Goal: Information Seeking & Learning: Learn about a topic

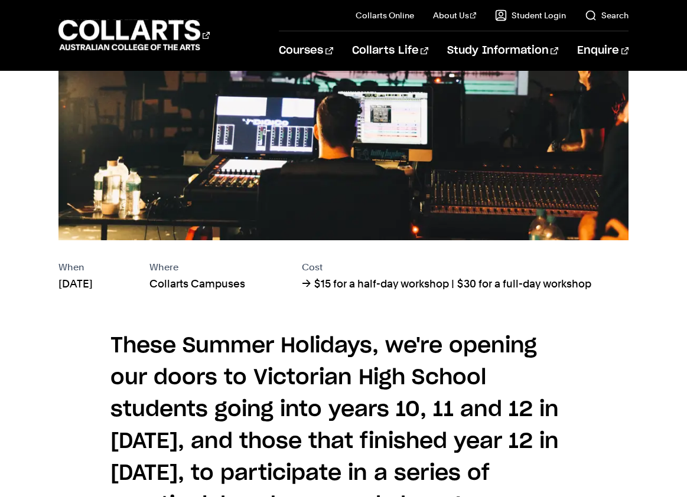
scroll to position [569, 0]
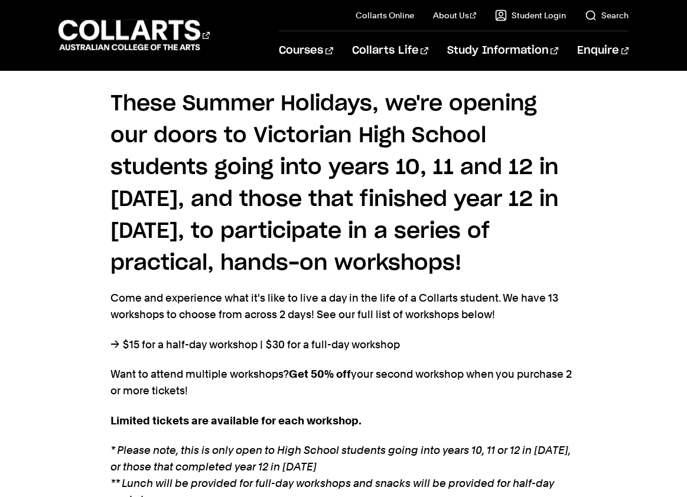
click at [373, 172] on h4 "These Summer Holidays, we're opening our doors to Victorian High School student…" at bounding box center [343, 183] width 466 height 191
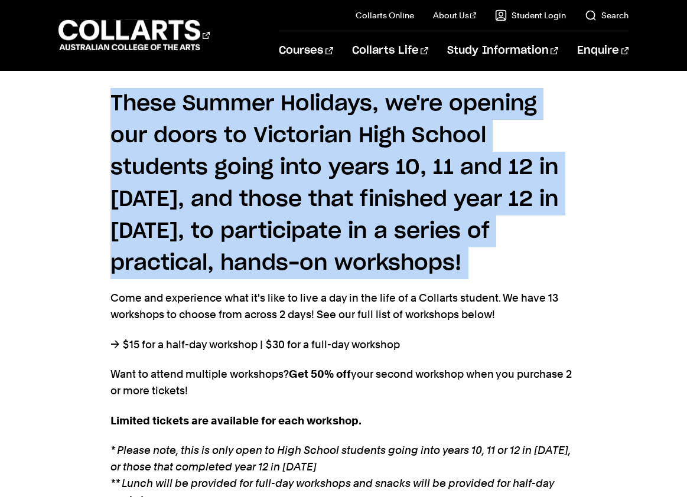
click at [373, 172] on h4 "These Summer Holidays, we're opening our doors to Victorian High School student…" at bounding box center [343, 183] width 466 height 191
drag, startPoint x: 501, startPoint y: 204, endPoint x: 218, endPoint y: 227, distance: 284.4
click at [501, 204] on h4 "These Summer Holidays, we're opening our doors to Victorian High School student…" at bounding box center [343, 183] width 466 height 191
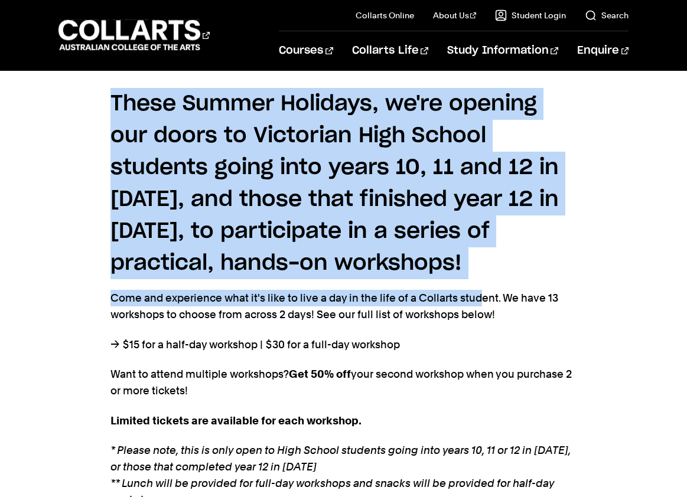
drag, startPoint x: 116, startPoint y: 102, endPoint x: 478, endPoint y: 292, distance: 408.6
click at [478, 292] on section "These Summer Holidays, we're opening our doors to Victorian High School student…" at bounding box center [343, 321] width 466 height 505
click at [478, 292] on p "Come and experience what it's like to live a day in the life of a Collarts stud…" at bounding box center [343, 306] width 466 height 33
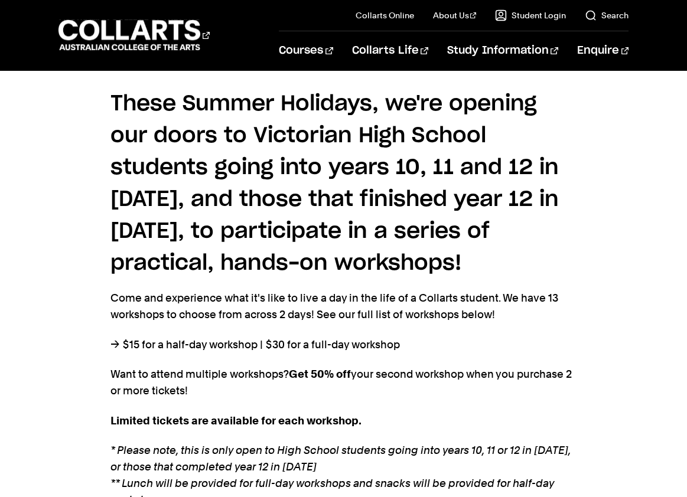
click at [200, 161] on h4 "These Summer Holidays, we're opening our doors to Victorian High School student…" at bounding box center [343, 183] width 466 height 191
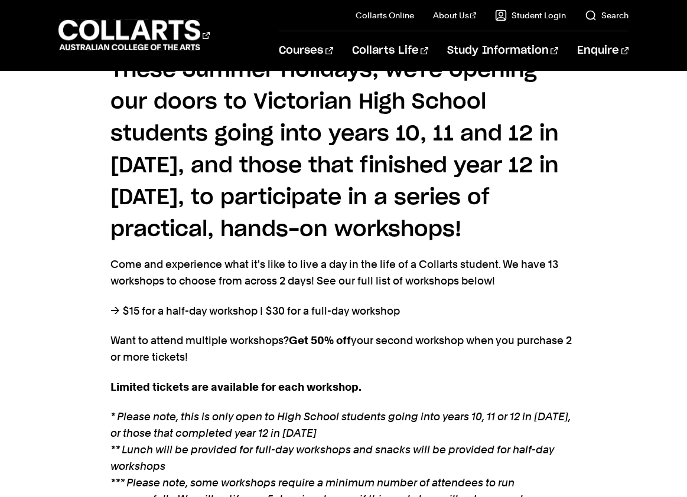
scroll to position [604, 0]
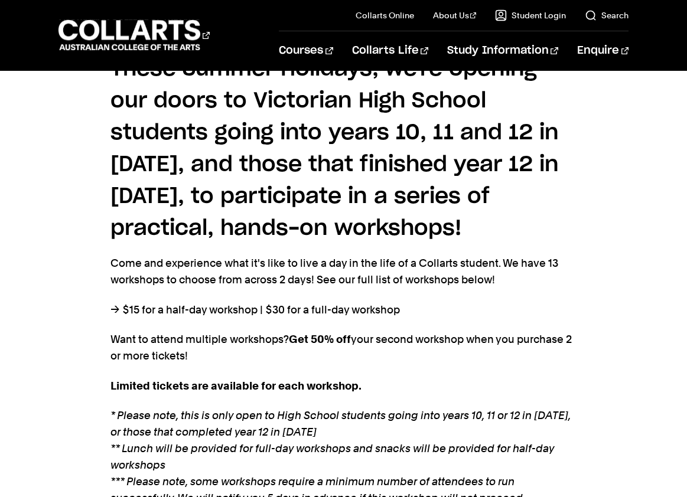
click at [168, 277] on p "Come and experience what it's like to live a day in the life of a Collarts stud…" at bounding box center [343, 271] width 466 height 33
drag, startPoint x: 528, startPoint y: 224, endPoint x: 521, endPoint y: 225, distance: 7.8
click at [528, 224] on h4 "These Summer Holidays, we're opening our doors to Victorian High School student…" at bounding box center [343, 148] width 466 height 191
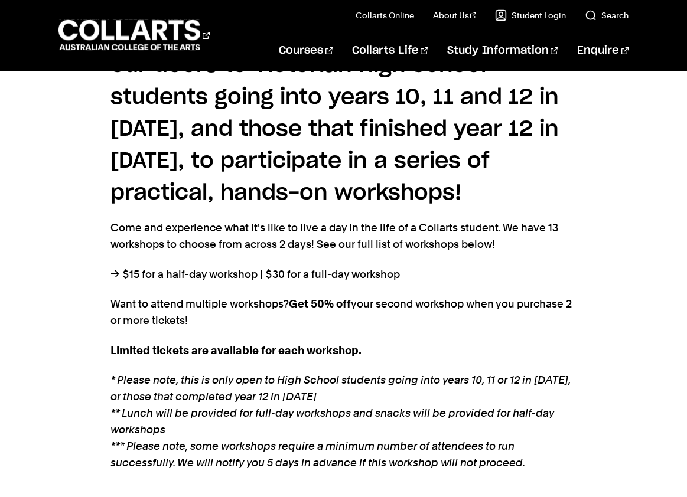
scroll to position [643, 0]
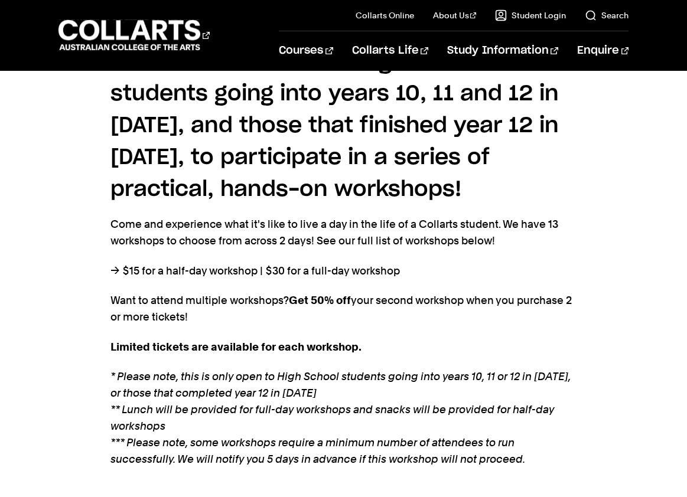
click at [364, 274] on p "→ $15 for a half-day workshop | $30 for a full-day workshop" at bounding box center [343, 271] width 466 height 17
click at [249, 272] on p "→ $15 for a half-day workshop | $30 for a full-day workshop" at bounding box center [343, 271] width 466 height 17
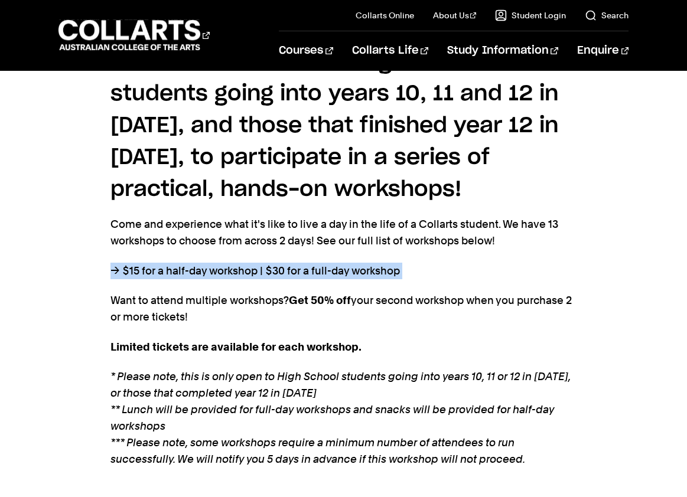
click at [249, 272] on p "→ $15 for a half-day workshop | $30 for a full-day workshop" at bounding box center [343, 271] width 466 height 17
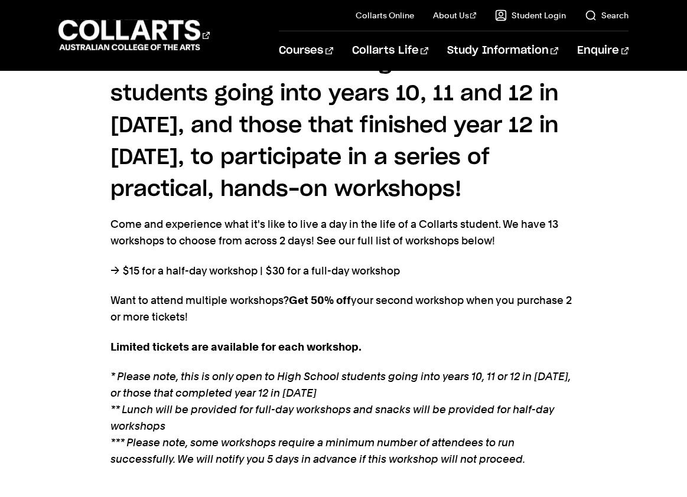
click at [262, 304] on p "Want to attend multiple workshops? Get 50% off your second workshop when you pu…" at bounding box center [343, 308] width 466 height 33
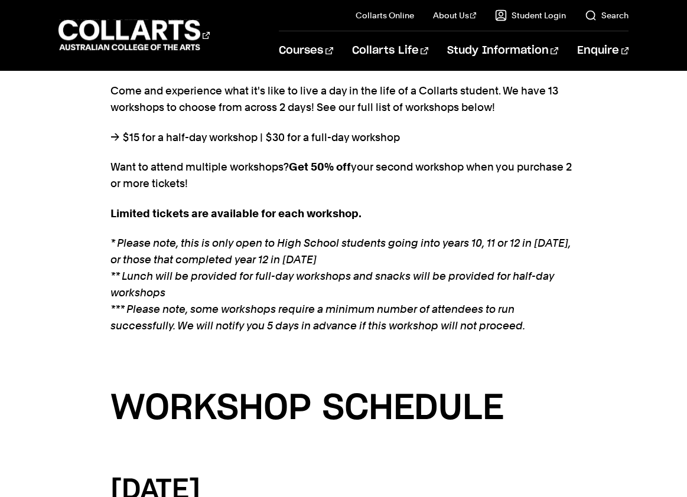
scroll to position [788, 0]
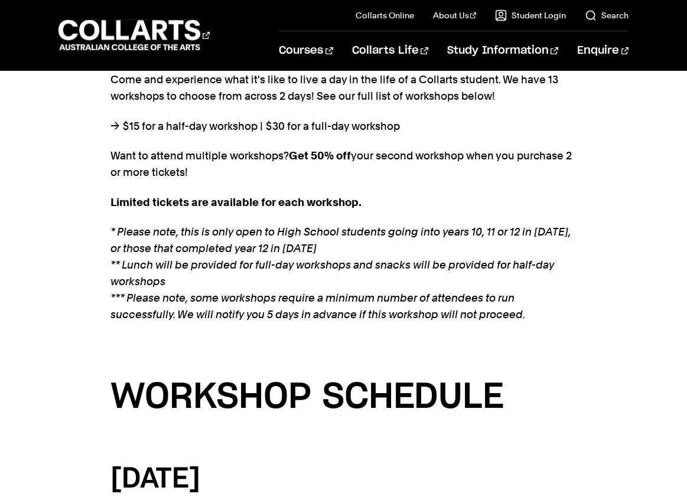
click at [276, 241] on p "* Please note, this is only open to High School students going into years 10, 1…" at bounding box center [343, 273] width 466 height 99
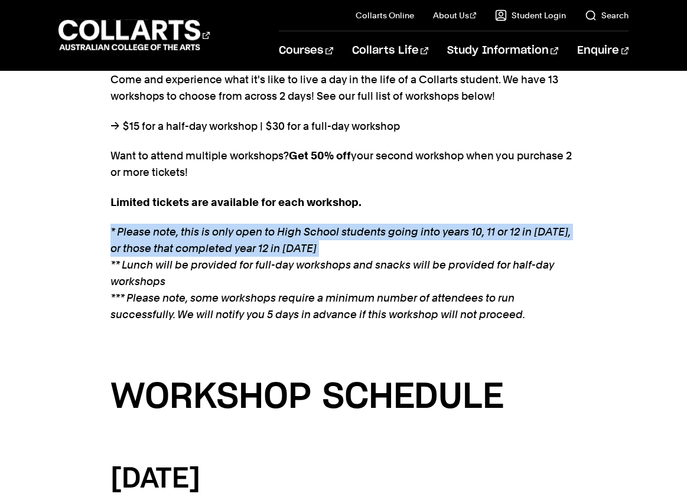
click at [276, 241] on p "* Please note, this is only open to High School students going into years 10, 1…" at bounding box center [343, 273] width 466 height 99
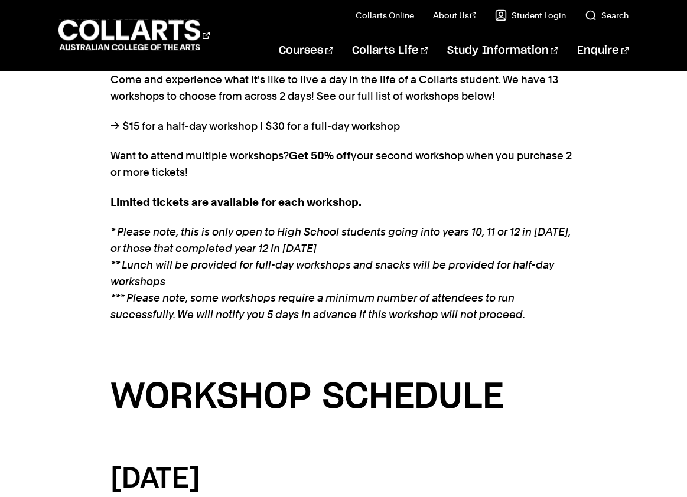
click at [383, 279] on p "* Please note, this is only open to High School students going into years 10, 1…" at bounding box center [343, 273] width 466 height 99
drag, startPoint x: 331, startPoint y: 239, endPoint x: 168, endPoint y: 216, distance: 164.0
click at [184, 219] on section "These Summer Holidays, we're opening our doors to Victorian High School student…" at bounding box center [343, 103] width 466 height 505
click at [165, 216] on section "These Summer Holidays, we're opening our doors to Victorian High School student…" at bounding box center [343, 103] width 466 height 505
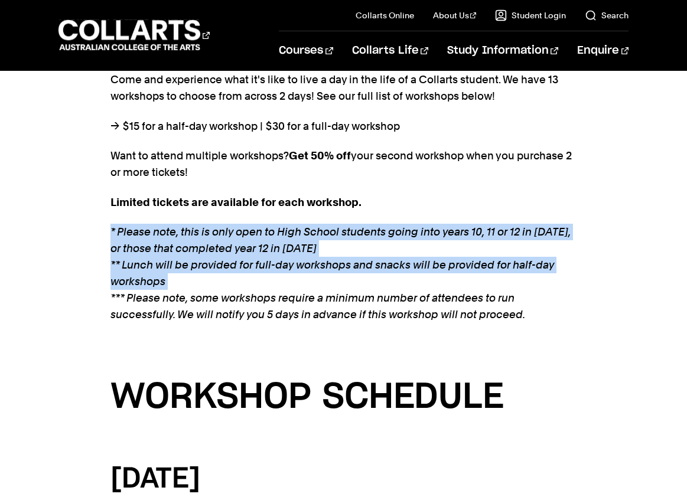
drag, startPoint x: 165, startPoint y: 216, endPoint x: 398, endPoint y: 305, distance: 249.2
click at [383, 302] on section "These Summer Holidays, we're opening our doors to Victorian High School student…" at bounding box center [343, 103] width 466 height 505
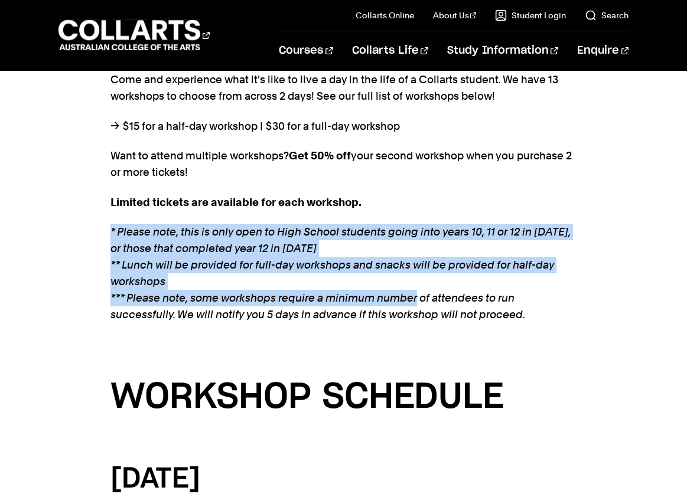
click at [398, 305] on p "* Please note, this is only open to High School students going into years 10, 1…" at bounding box center [343, 273] width 466 height 99
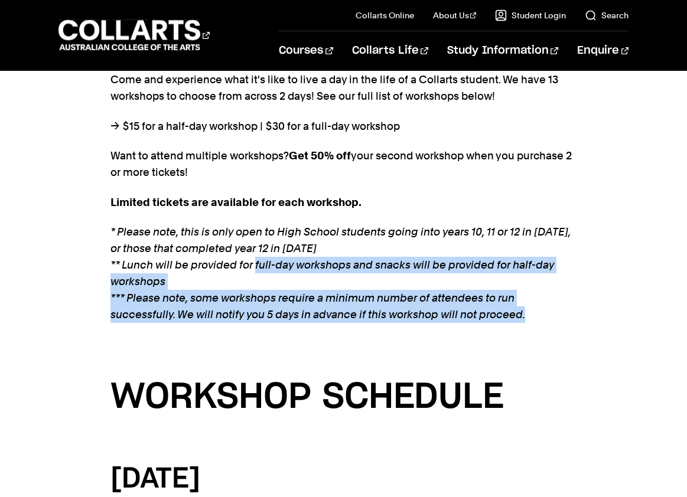
drag, startPoint x: 471, startPoint y: 349, endPoint x: 253, endPoint y: 262, distance: 235.1
click at [253, 262] on section "These Summer Holidays, we're opening our doors to Victorian High School student…" at bounding box center [343, 103] width 466 height 505
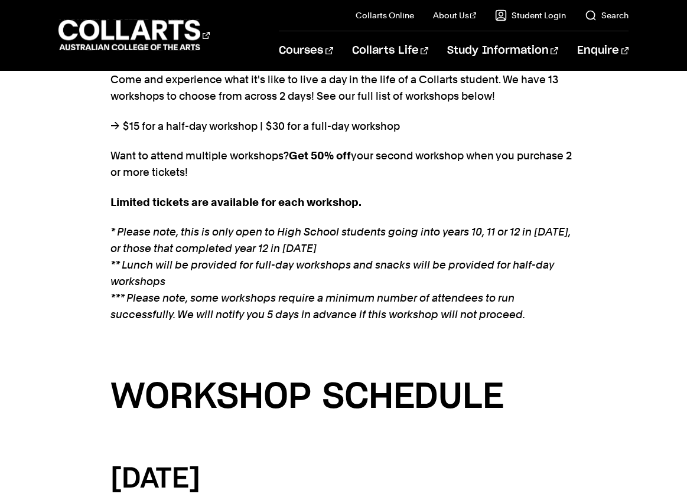
click at [252, 262] on em "** Lunch will be provided for full-day workshops and snacks will be provided fo…" at bounding box center [331, 273] width 443 height 29
click at [283, 308] on em "*** Please note, some workshops require a minimum number of attendees to run su…" at bounding box center [317, 306] width 415 height 29
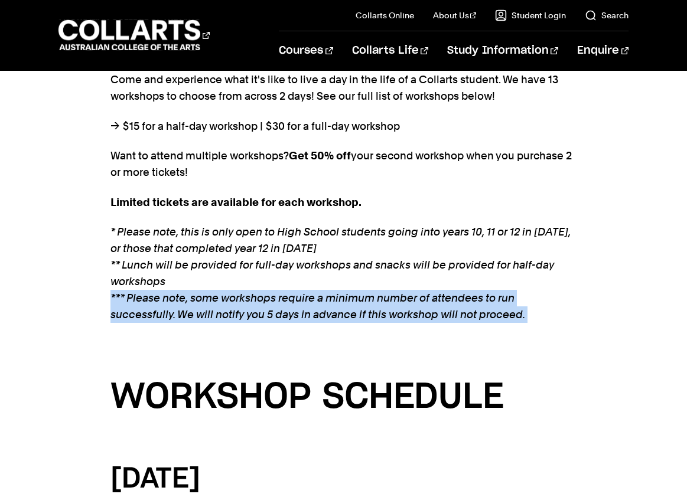
drag, startPoint x: 283, startPoint y: 308, endPoint x: 398, endPoint y: 325, distance: 116.4
click at [283, 309] on em "*** Please note, some workshops require a minimum number of attendees to run su…" at bounding box center [317, 306] width 415 height 29
click at [402, 325] on section "These Summer Holidays, we're opening our doors to Victorian High School student…" at bounding box center [343, 103] width 466 height 505
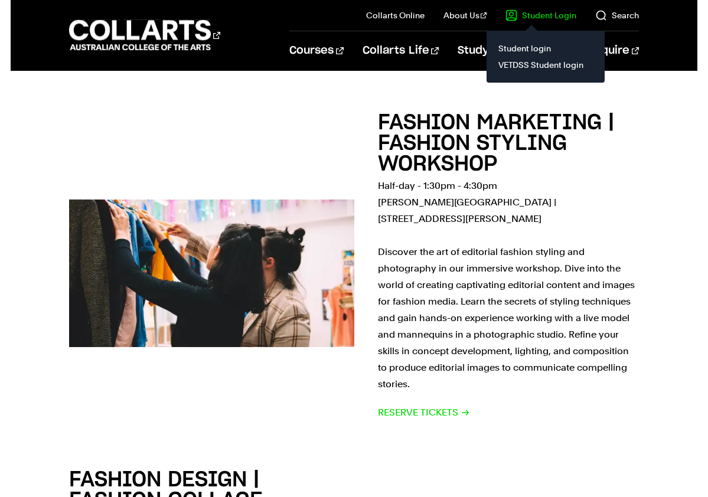
scroll to position [1241, 0]
